Goal: Transaction & Acquisition: Purchase product/service

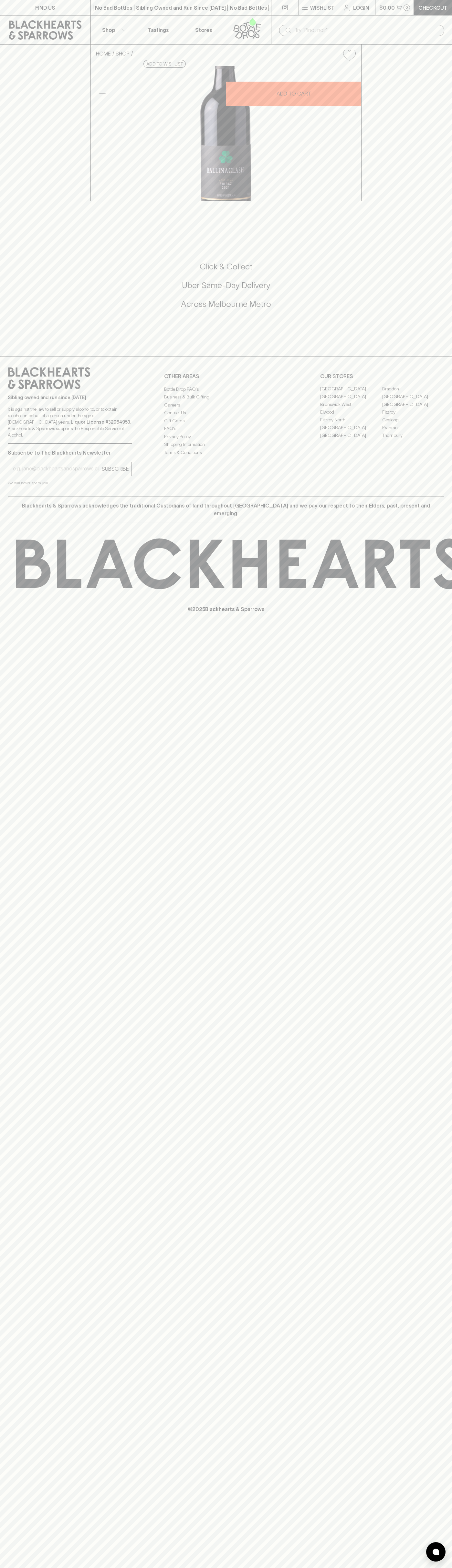
click at [359, 23] on div "​" at bounding box center [361, 30] width 181 height 29
click at [420, 970] on div "FIND US | No Bad Bottles | Sibling Owned and Run Since [DATE] | No Bad Bottles …" at bounding box center [226, 784] width 452 height 1568
click at [316, 1567] on html "FIND US | No Bad Bottles | Sibling Owned and Run Since [DATE] | No Bad Bottles …" at bounding box center [226, 784] width 452 height 1568
click at [2, 457] on div "FIND US | No Bad Bottles | Sibling Owned and Run Since [DATE] | No Bad Bottles …" at bounding box center [226, 784] width 452 height 1568
